Goal: Entertainment & Leisure: Consume media (video, audio)

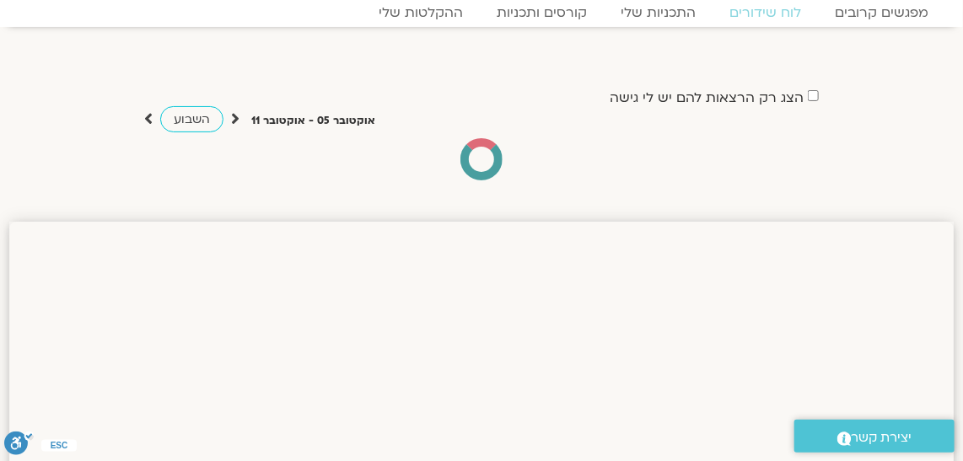
scroll to position [76, 0]
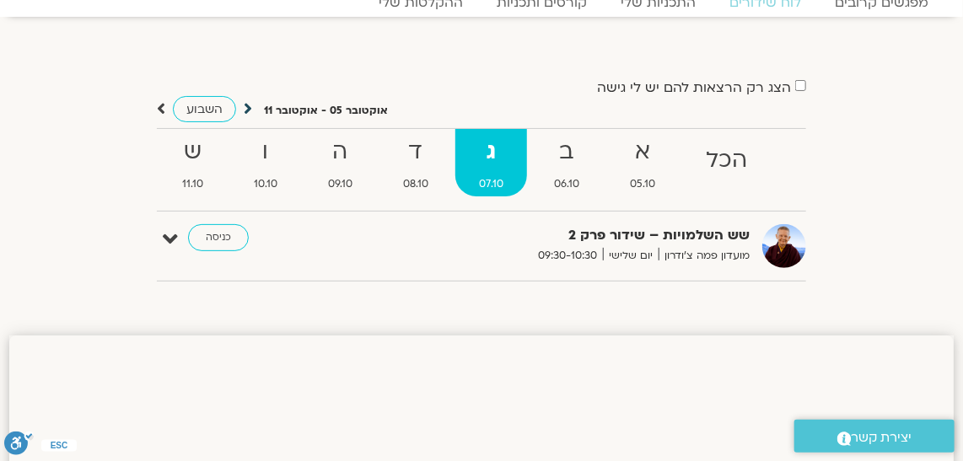
click at [246, 105] on icon at bounding box center [248, 108] width 8 height 17
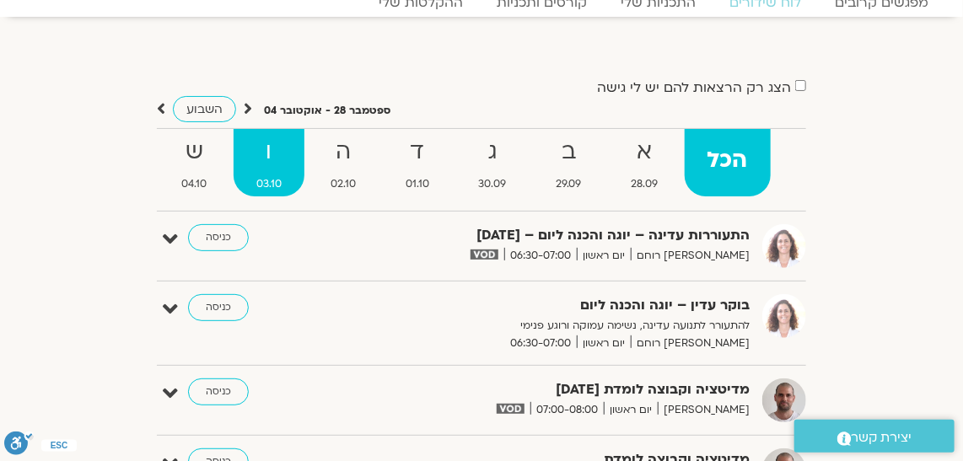
click at [259, 155] on strong "ו" at bounding box center [270, 152] width 72 height 38
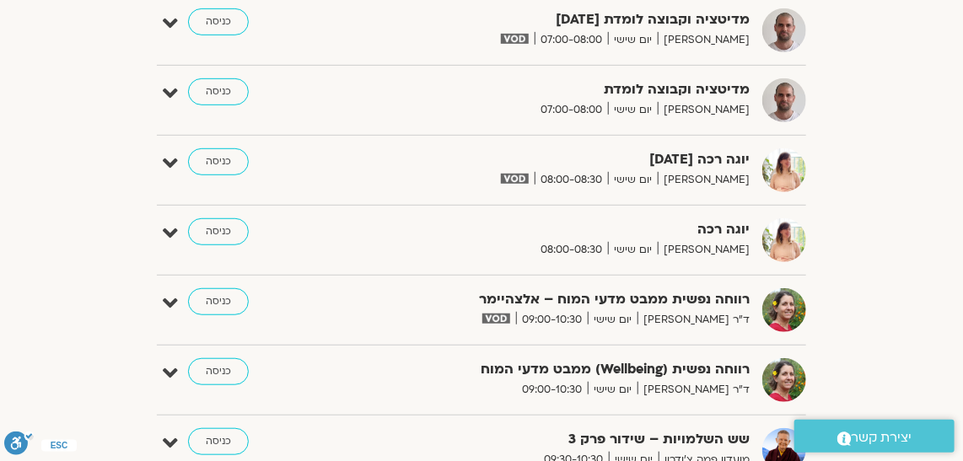
scroll to position [306, 0]
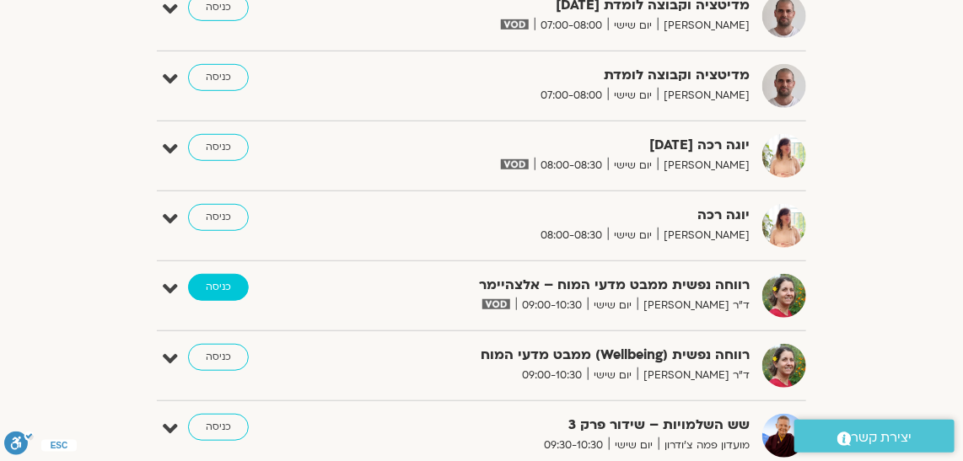
click at [208, 277] on link "כניסה" at bounding box center [218, 287] width 61 height 27
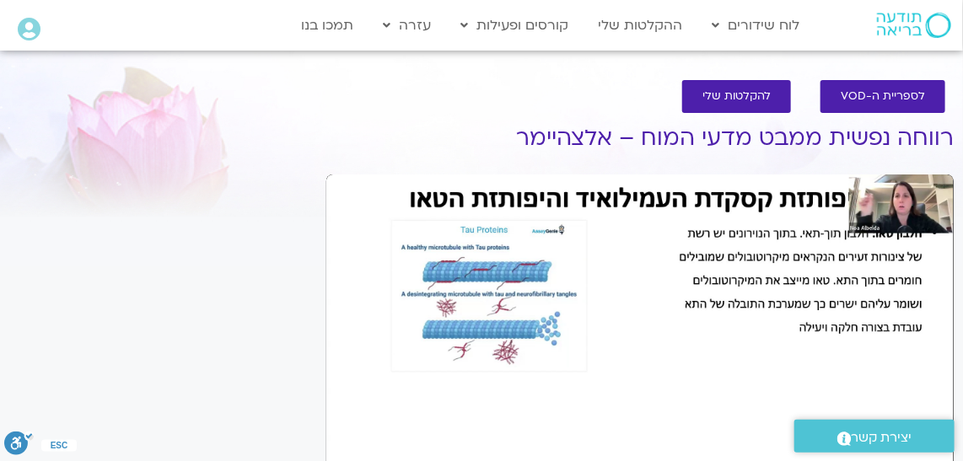
scroll to position [76, 0]
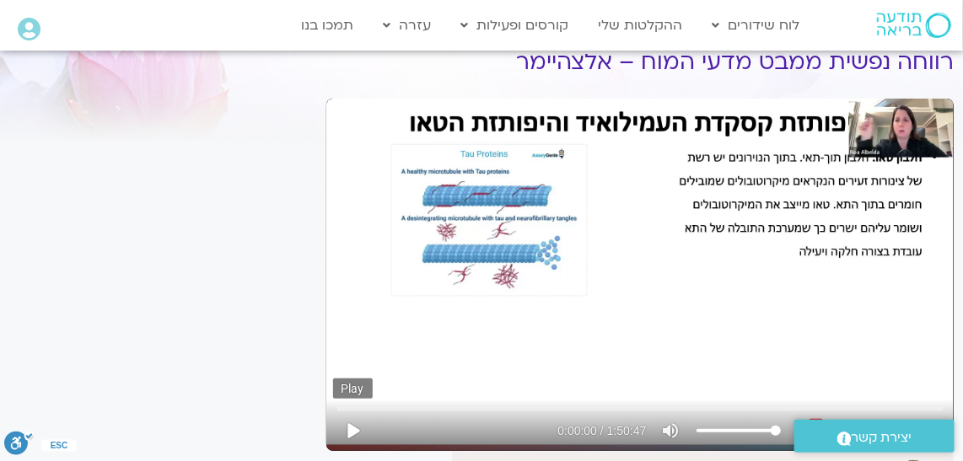
click at [350, 420] on button "play_arrow" at bounding box center [353, 431] width 40 height 40
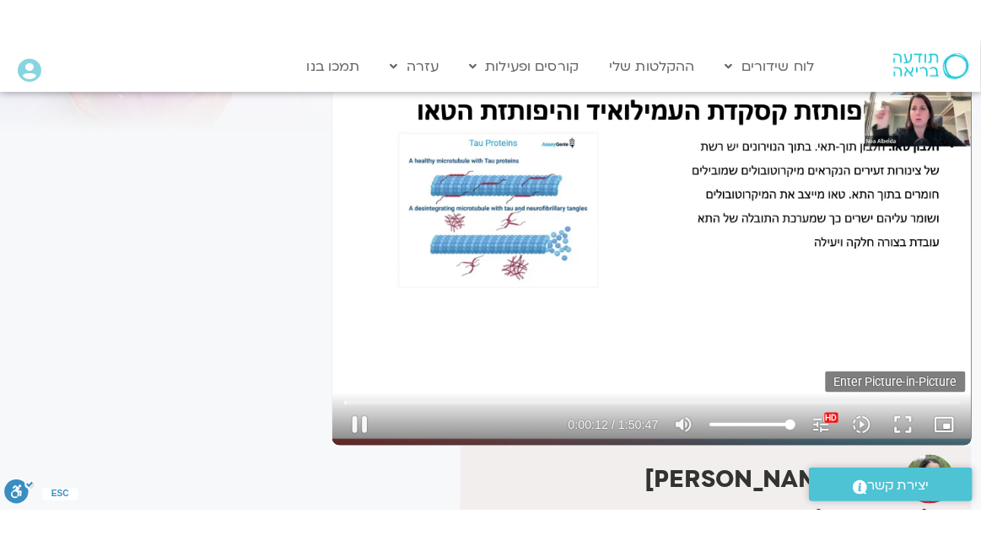
scroll to position [153, 0]
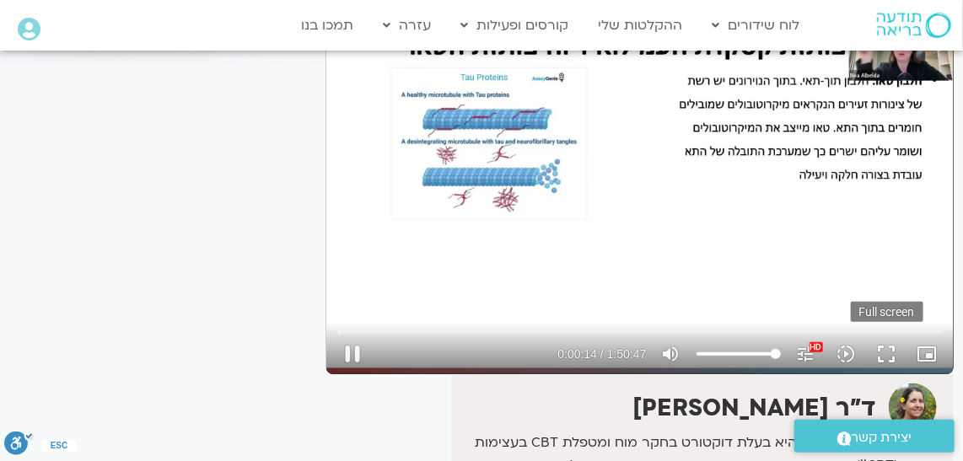
click at [888, 351] on button "fullscreen" at bounding box center [887, 354] width 40 height 40
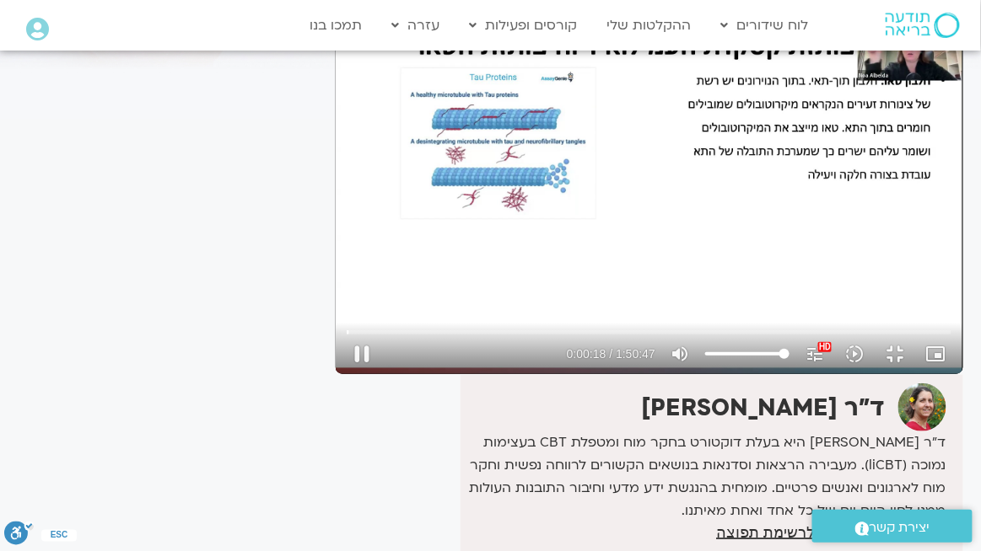
type input "18.676969"
